Goal: Find specific page/section: Find specific page/section

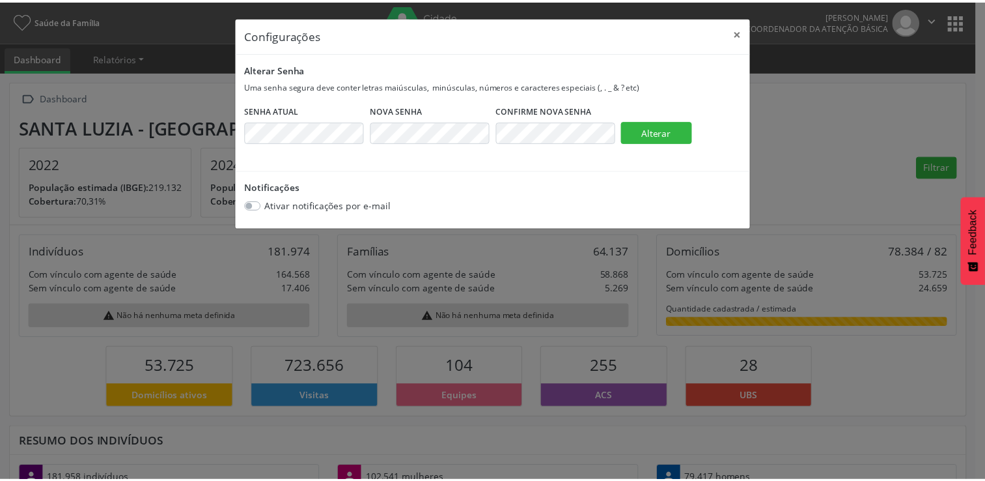
scroll to position [214, 322]
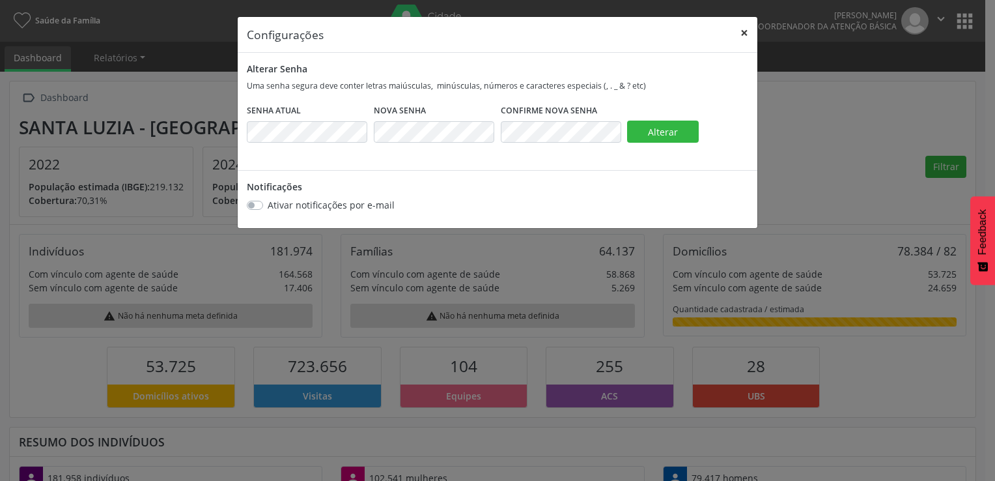
click at [744, 28] on button "×" at bounding box center [744, 33] width 26 height 32
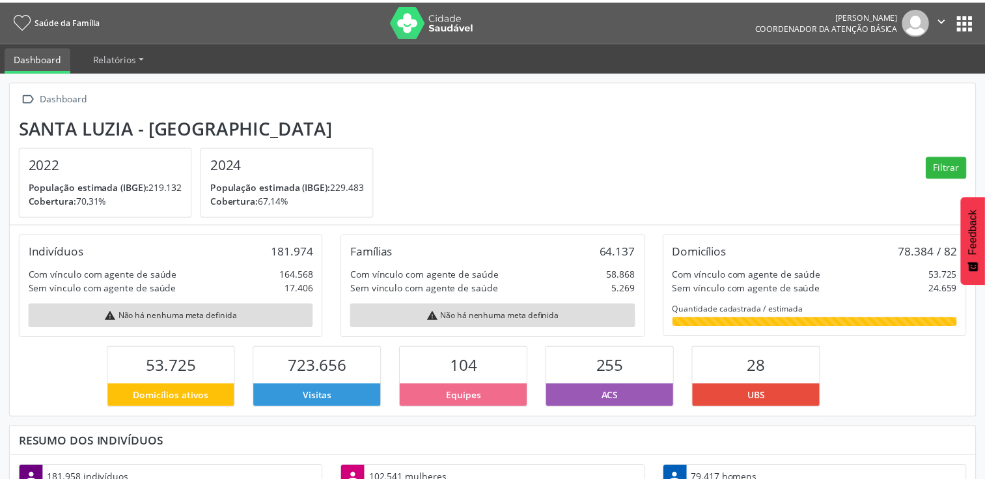
scroll to position [650935, 650828]
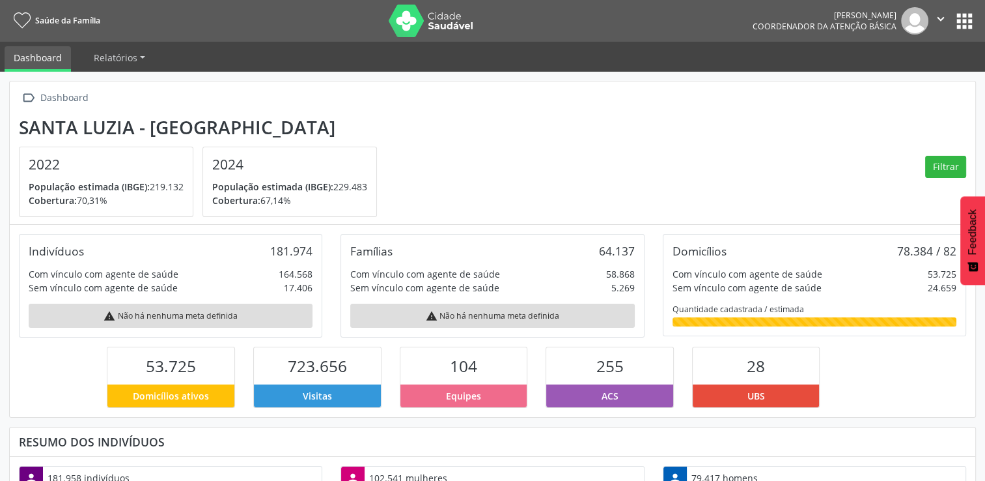
click at [964, 23] on button "apps" at bounding box center [964, 21] width 23 height 23
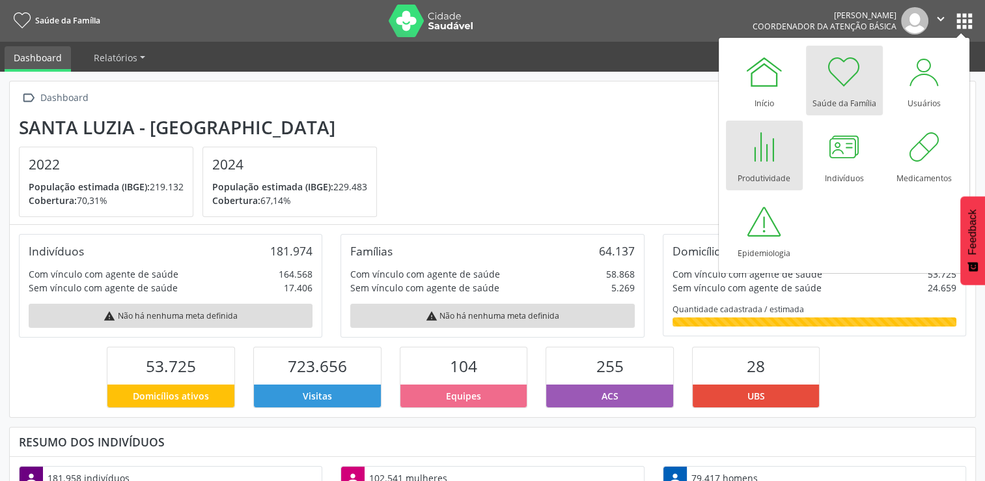
click at [784, 165] on link "Produtividade" at bounding box center [764, 155] width 77 height 70
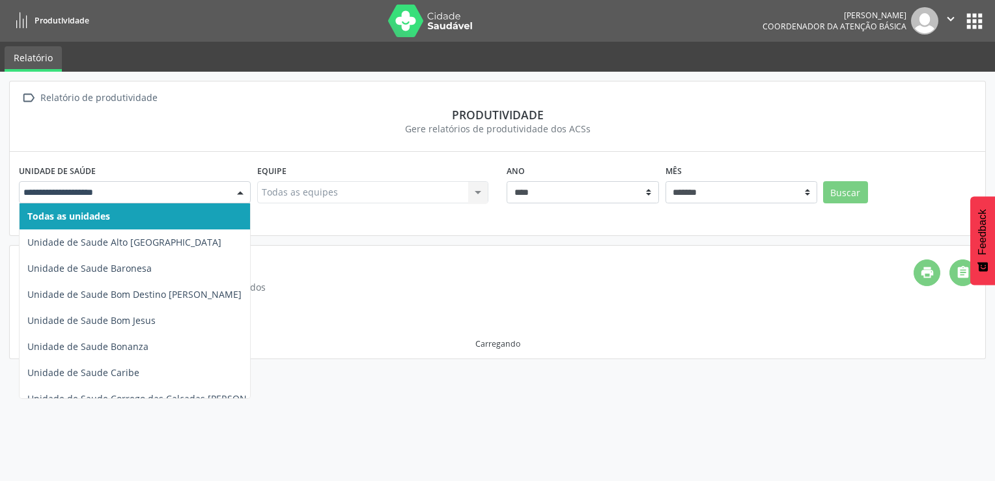
click at [237, 192] on div at bounding box center [241, 193] width 20 height 22
type input "**"
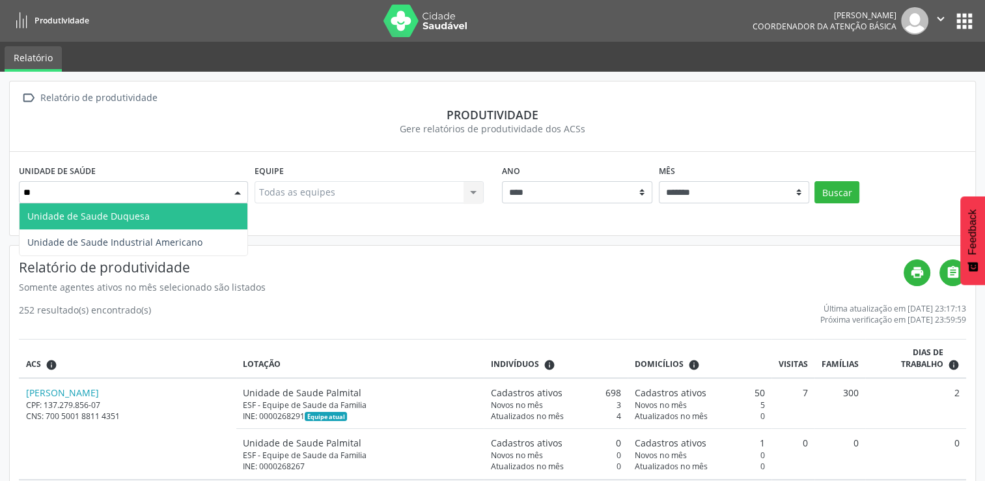
click at [208, 214] on span "Unidade de Saude Duquesa" at bounding box center [134, 216] width 228 height 26
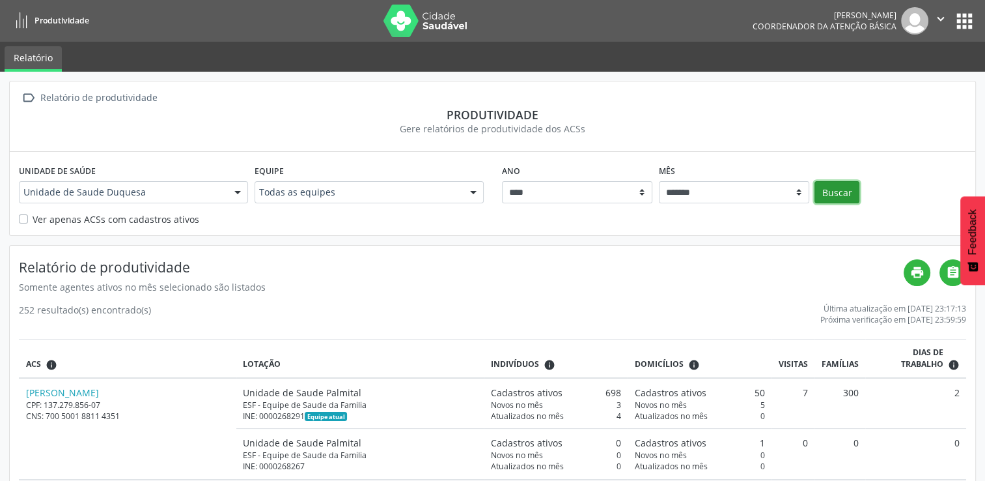
click at [836, 193] on button "Buscar" at bounding box center [837, 192] width 45 height 22
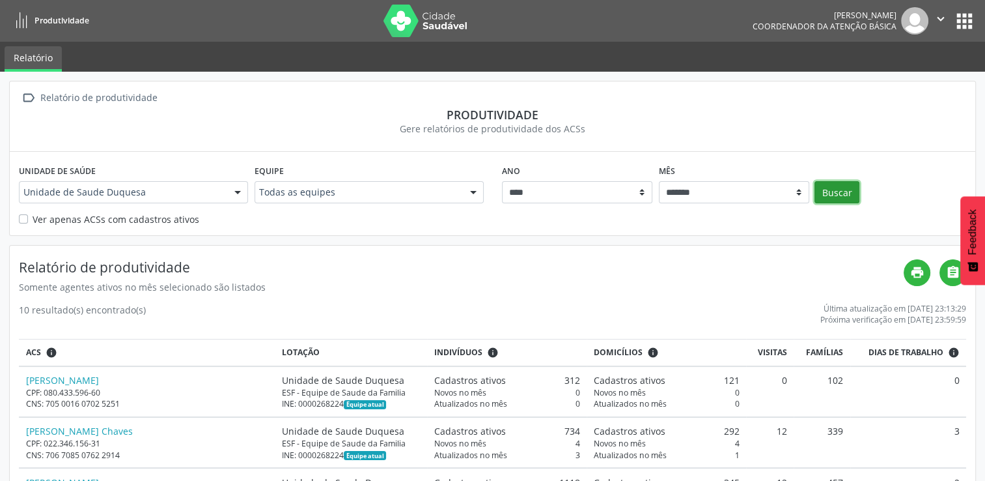
click at [836, 193] on button "Buscar" at bounding box center [837, 192] width 45 height 22
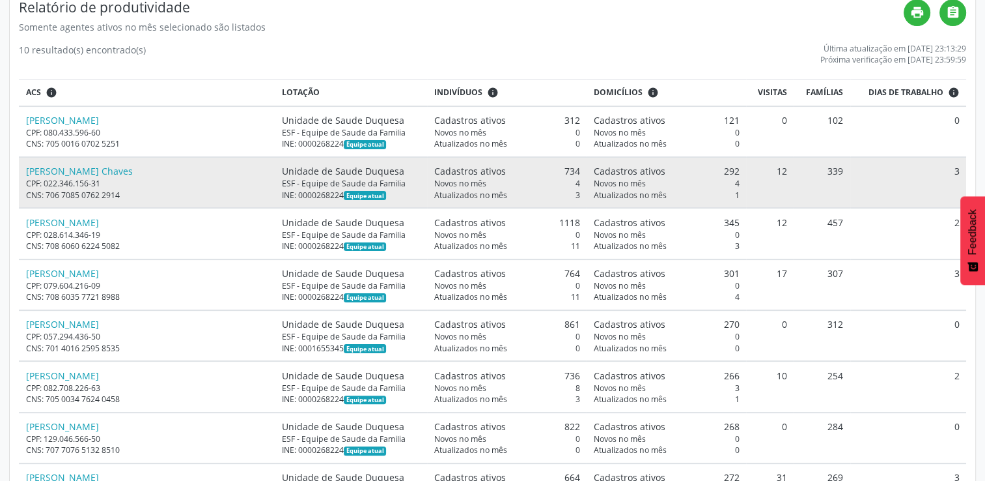
scroll to position [260, 0]
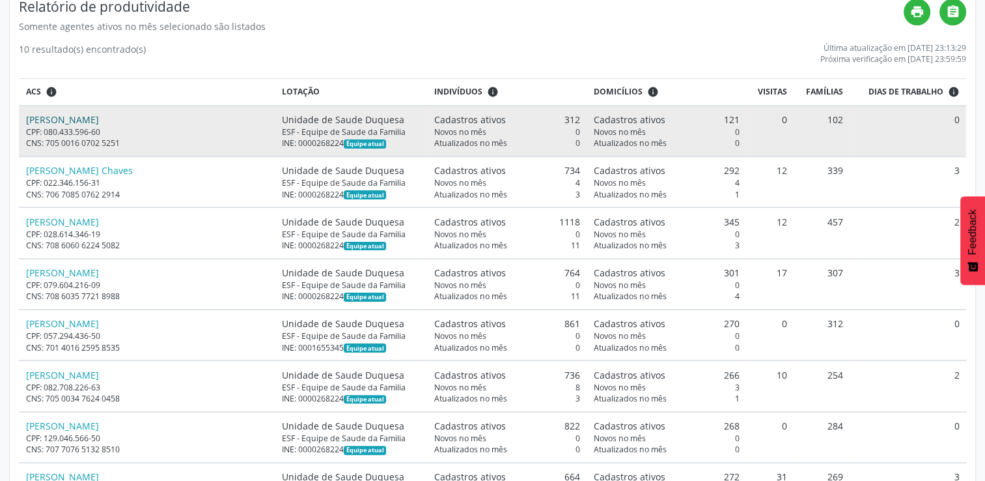
click at [76, 114] on link "[PERSON_NAME]" at bounding box center [62, 119] width 73 height 12
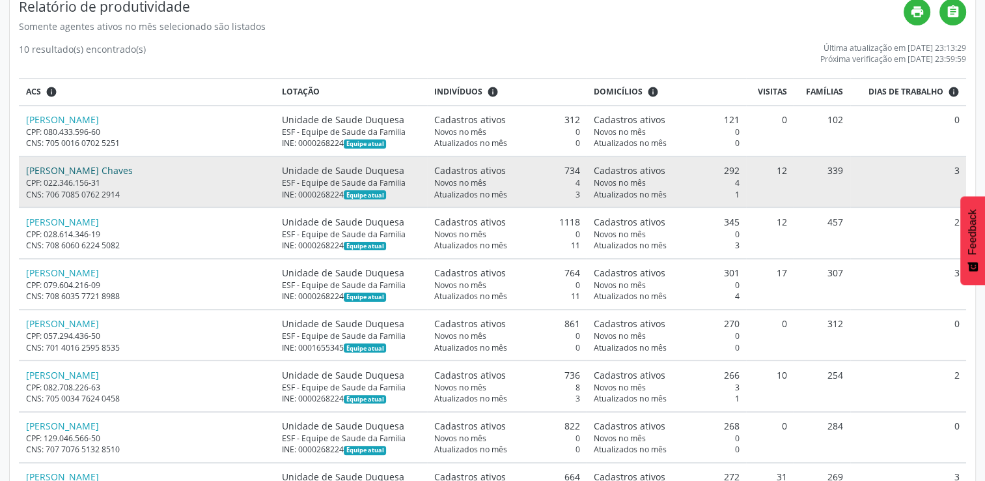
click at [98, 165] on link "[PERSON_NAME] Chaves" at bounding box center [79, 170] width 107 height 12
